Goal: Task Accomplishment & Management: Use online tool/utility

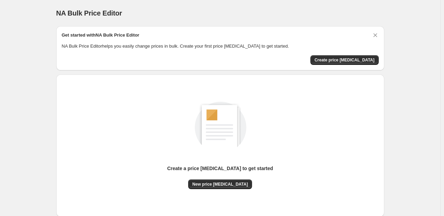
click at [342, 54] on div "Get started with NA Bulk Price Editor NA Bulk Price Editor helps you easily cha…" at bounding box center [220, 48] width 317 height 33
click at [206, 184] on span "New price [MEDICAL_DATA]" at bounding box center [220, 185] width 56 height 6
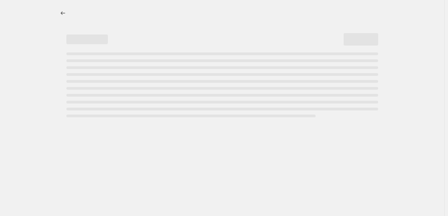
select select "percentage"
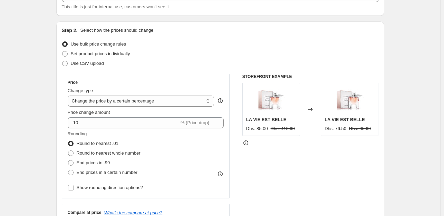
scroll to position [69, 0]
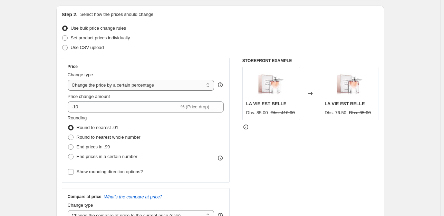
click at [152, 86] on select "Change the price to a certain amount Change the price by a certain amount Chang…" at bounding box center [141, 85] width 147 height 11
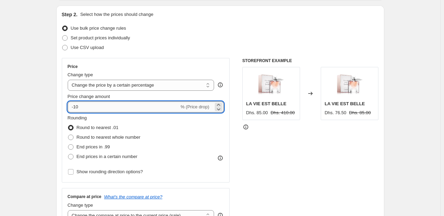
click at [125, 109] on input "-10" at bounding box center [124, 107] width 112 height 11
type input "100"
click at [134, 97] on div "Price change amount" at bounding box center [146, 96] width 157 height 7
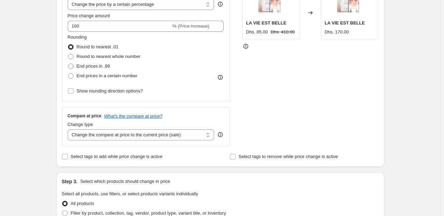
scroll to position [207, 0]
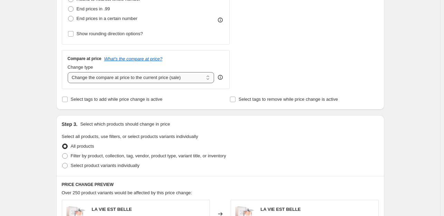
click at [184, 82] on select "Change the compare at price to the current price (sale) Change the compare at p…" at bounding box center [141, 77] width 147 height 11
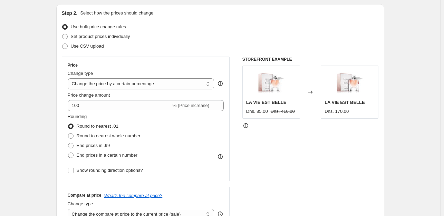
scroll to position [104, 0]
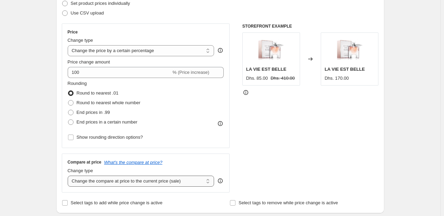
click at [179, 181] on select "Change the compare at price to the current price (sale) Change the compare at p…" at bounding box center [141, 181] width 147 height 11
click at [69, 176] on select "Change the compare at price to the current price (sale) Change the compare at p…" at bounding box center [141, 181] width 147 height 11
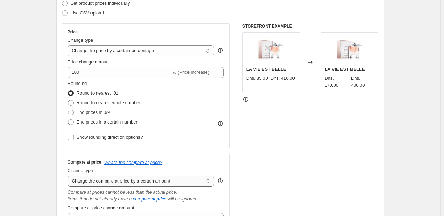
click at [183, 187] on select "Change the compare at price to the current price (sale) Change the compare at p…" at bounding box center [141, 181] width 147 height 11
select select "to"
click at [69, 176] on select "Change the compare at price to the current price (sale) Change the compare at p…" at bounding box center [141, 181] width 147 height 11
type input "80.00"
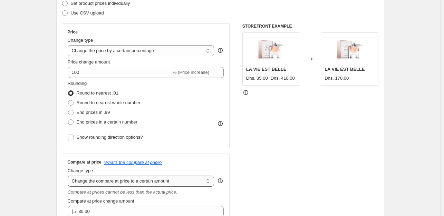
click at [180, 180] on select "Change the compare at price to the current price (sale) Change the compare at p…" at bounding box center [141, 181] width 147 height 11
click at [69, 176] on select "Change the compare at price to the current price (sale) Change the compare at p…" at bounding box center [141, 181] width 147 height 11
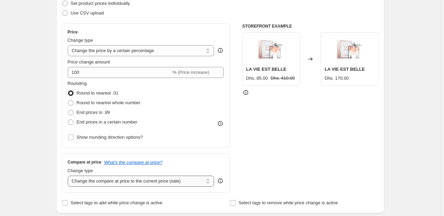
click at [171, 184] on select "Change the compare at price to the current price (sale) Change the compare at p…" at bounding box center [141, 181] width 147 height 11
click at [69, 176] on select "Change the compare at price to the current price (sale) Change the compare at p…" at bounding box center [141, 181] width 147 height 11
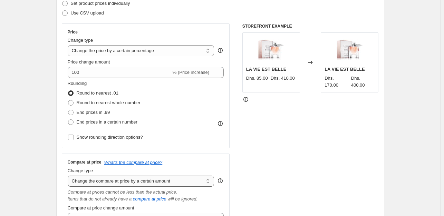
click at [183, 180] on select "Change the compare at price to the current price (sale) Change the compare at p…" at bounding box center [141, 181] width 147 height 11
select select "percentage"
click at [69, 176] on select "Change the compare at price to the current price (sale) Change the compare at p…" at bounding box center [141, 181] width 147 height 11
type input "-15"
click at [193, 186] on select "Change the compare at price to the current price (sale) Change the compare at p…" at bounding box center [141, 181] width 147 height 11
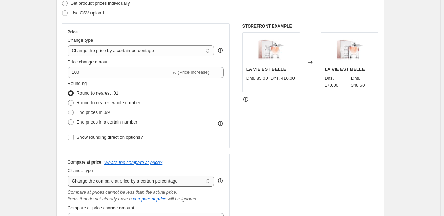
select select "bp"
click at [69, 176] on select "Change the compare at price to the current price (sale) Change the compare at p…" at bounding box center [141, 181] width 147 height 11
type input "12.00"
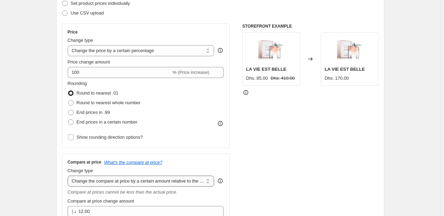
click at [184, 178] on select "Change the compare at price to the current price (sale) Change the compare at p…" at bounding box center [141, 181] width 147 height 11
select select "pp"
click at [69, 176] on select "Change the compare at price to the current price (sale) Change the compare at p…" at bounding box center [141, 181] width 147 height 11
type input "20"
click at [187, 179] on select "Change the compare at price to the current price (sale) Change the compare at p…" at bounding box center [141, 181] width 147 height 11
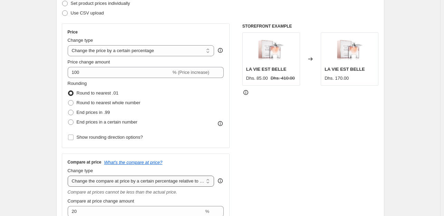
click at [69, 176] on select "Change the compare at price to the current price (sale) Change the compare at p…" at bounding box center [141, 181] width 147 height 11
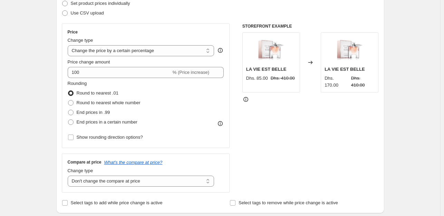
click at [188, 188] on div "Compare at price What's the compare at price? Change type Change the compare at…" at bounding box center [146, 173] width 168 height 39
click at [188, 178] on select "Change the compare at price to the current price (sale) Change the compare at p…" at bounding box center [141, 181] width 147 height 11
click at [69, 176] on select "Change the compare at price to the current price (sale) Change the compare at p…" at bounding box center [141, 181] width 147 height 11
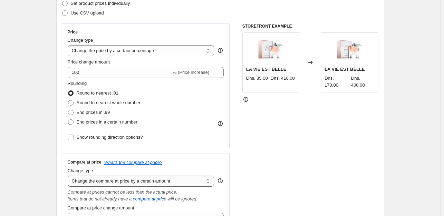
click at [172, 179] on select "Change the compare at price to the current price (sale) Change the compare at p…" at bounding box center [141, 181] width 147 height 11
click at [69, 176] on select "Change the compare at price to the current price (sale) Change the compare at p…" at bounding box center [141, 181] width 147 height 11
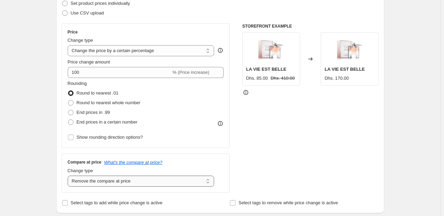
click at [167, 181] on select "Change the compare at price to the current price (sale) Change the compare at p…" at bounding box center [141, 181] width 147 height 11
select select "no_change"
click at [69, 176] on select "Change the compare at price to the current price (sale) Change the compare at p…" at bounding box center [141, 181] width 147 height 11
click at [246, 124] on div "STOREFRONT EXAMPLE LA VIE EST BELLE Dhs. 85.00 Dhs. 410.00 Changed to LA VIE ES…" at bounding box center [311, 107] width 136 height 169
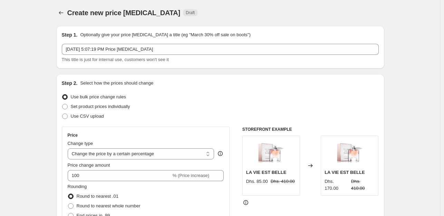
scroll to position [0, 0]
click at [114, 107] on span "Set product prices individually" at bounding box center [100, 106] width 59 height 5
click at [63, 105] on input "Set product prices individually" at bounding box center [62, 104] width 0 height 0
radio input "true"
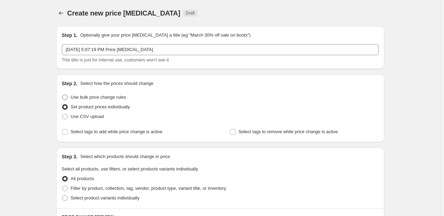
click at [111, 96] on span "Use bulk price change rules" at bounding box center [98, 97] width 55 height 5
click at [63, 95] on input "Use bulk price change rules" at bounding box center [62, 95] width 0 height 0
radio input "true"
select select "percentage"
select select "no_change"
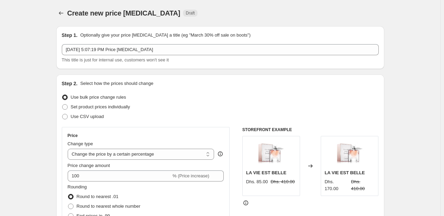
click at [249, 108] on div "Set product prices individually" at bounding box center [220, 107] width 317 height 10
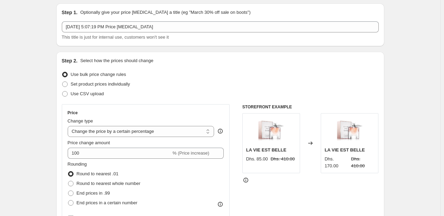
scroll to position [35, 0]
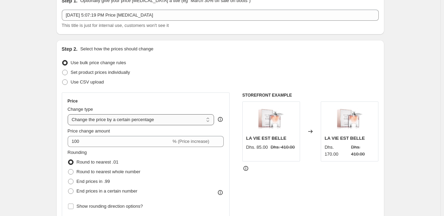
click at [191, 123] on select "Change the price to a certain amount Change the price by a certain amount Chang…" at bounding box center [141, 119] width 147 height 11
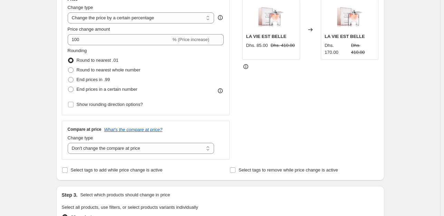
scroll to position [138, 0]
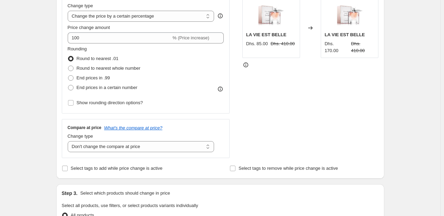
click at [278, 141] on div "STOREFRONT EXAMPLE LA VIE EST BELLE Dhs. 85.00 Dhs. 410.00 Changed to LA VIE ES…" at bounding box center [311, 73] width 136 height 169
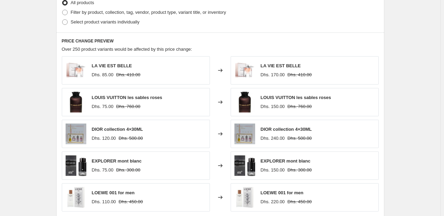
scroll to position [449, 0]
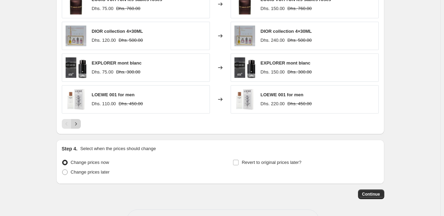
click at [76, 124] on icon "Next" at bounding box center [76, 124] width 7 height 7
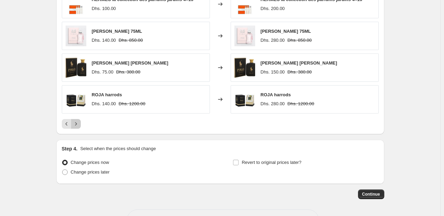
click at [76, 124] on icon "Next" at bounding box center [76, 124] width 7 height 7
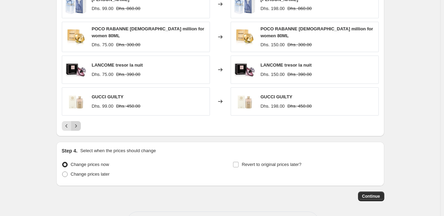
scroll to position [415, 0]
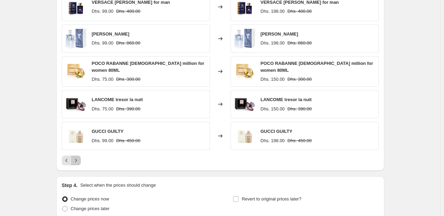
click at [77, 157] on icon "Next" at bounding box center [76, 160] width 7 height 7
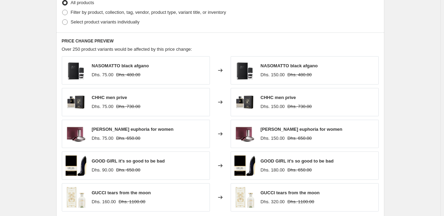
scroll to position [474, 0]
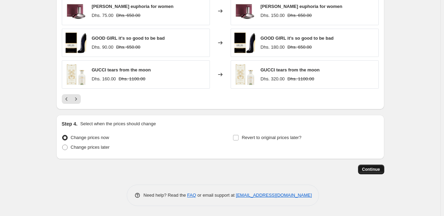
click at [375, 168] on span "Continue" at bounding box center [371, 170] width 18 height 6
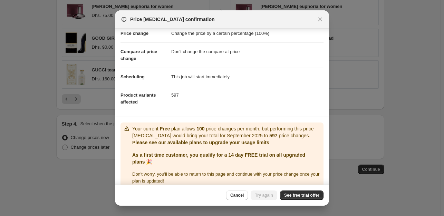
scroll to position [25, 0]
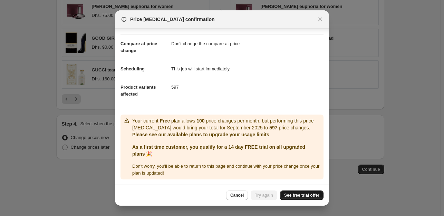
click at [301, 195] on span "See free trial offer" at bounding box center [301, 196] width 35 height 6
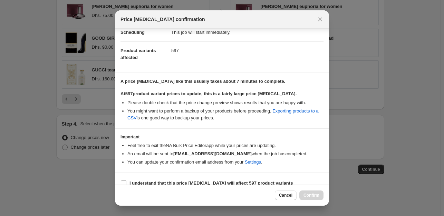
scroll to position [69, 0]
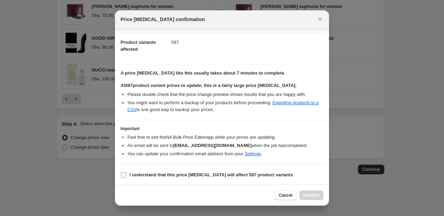
click at [186, 178] on span "I understand that this price change job will affect 597 product variants" at bounding box center [211, 175] width 163 height 7
click at [126, 178] on input "I understand that this price change job will affect 597 product variants" at bounding box center [124, 175] width 6 height 6
checkbox input "true"
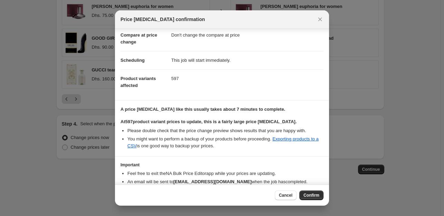
scroll to position [0, 0]
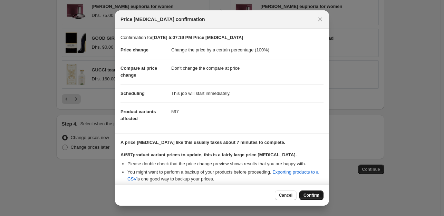
click at [316, 193] on span "Confirm" at bounding box center [312, 196] width 16 height 6
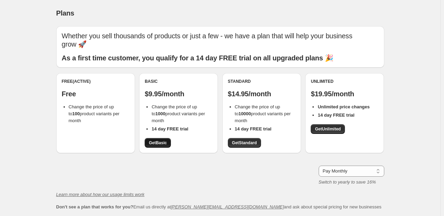
click at [167, 143] on span "Get Basic" at bounding box center [158, 143] width 18 height 6
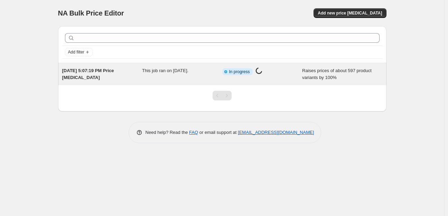
click at [237, 69] on span "In progress" at bounding box center [239, 72] width 21 height 6
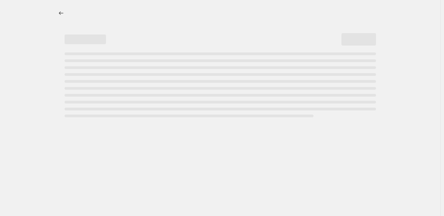
select select "percentage"
select select "no_change"
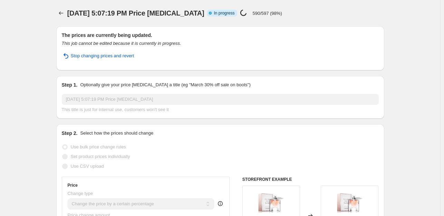
select select "percentage"
select select "no_change"
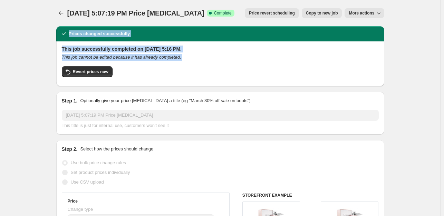
drag, startPoint x: 65, startPoint y: 32, endPoint x: 206, endPoint y: 62, distance: 144.0
click at [206, 62] on div "Prices changed successfully This job successfully completed on [DATE] 5:16 PM. …" at bounding box center [220, 56] width 328 height 60
click at [206, 62] on div "This job successfully completed on [DATE] 5:16 PM. This job cannot be edited be…" at bounding box center [220, 63] width 317 height 35
